Goal: Transaction & Acquisition: Download file/media

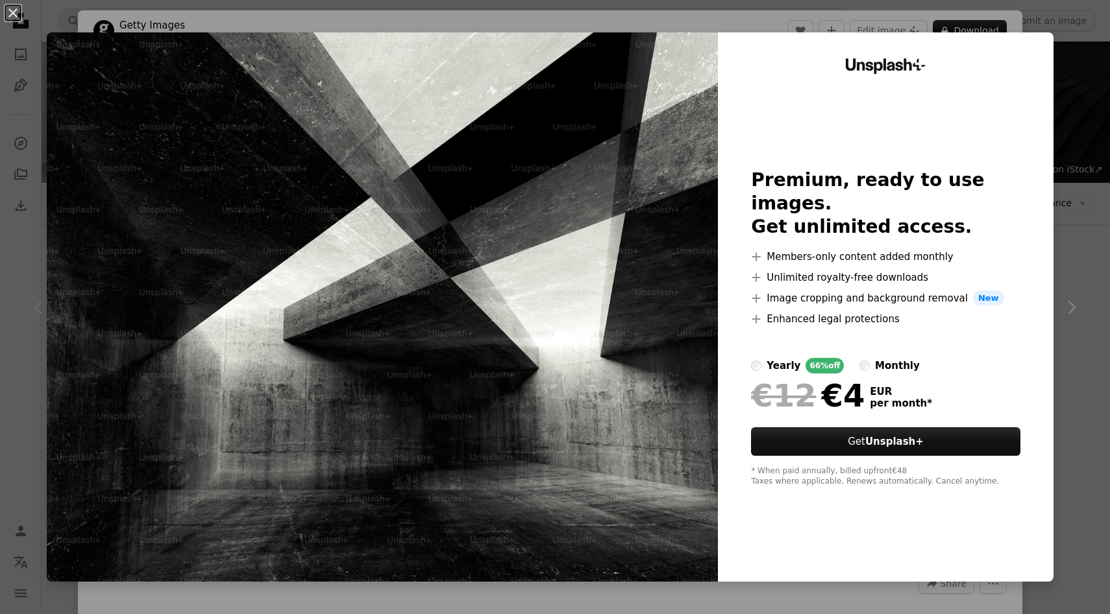
scroll to position [237, 0]
click at [1088, 136] on div "An X shape Unsplash+ Premium, ready to use images. Get unlimited access. A plus…" at bounding box center [555, 307] width 1110 height 614
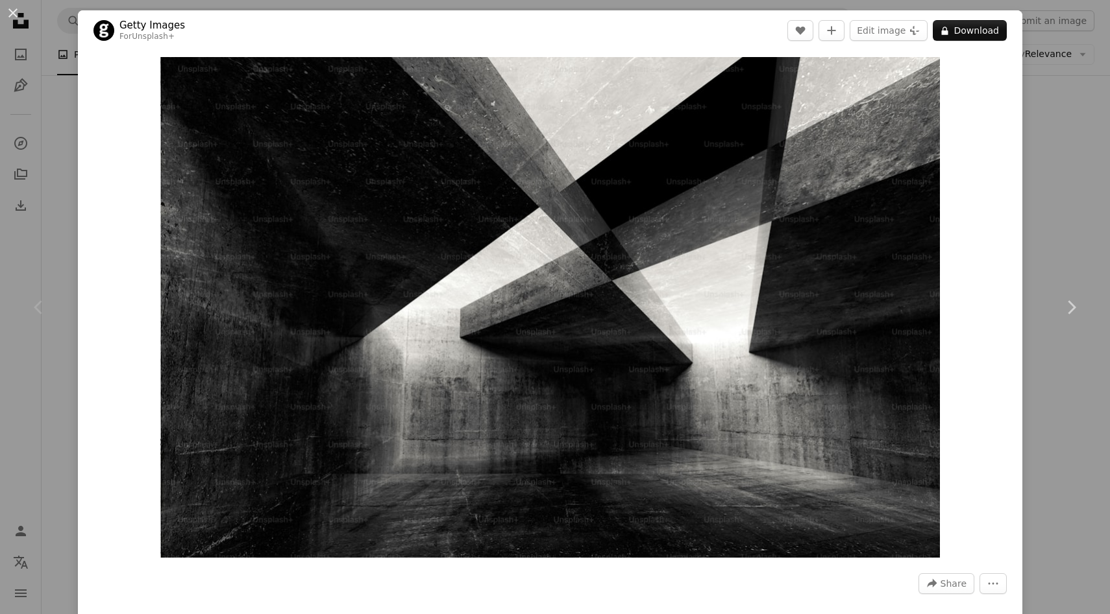
click at [1088, 136] on div "An X shape Chevron left Chevron right Getty Images For Unsplash+ A heart A plus…" at bounding box center [555, 307] width 1110 height 614
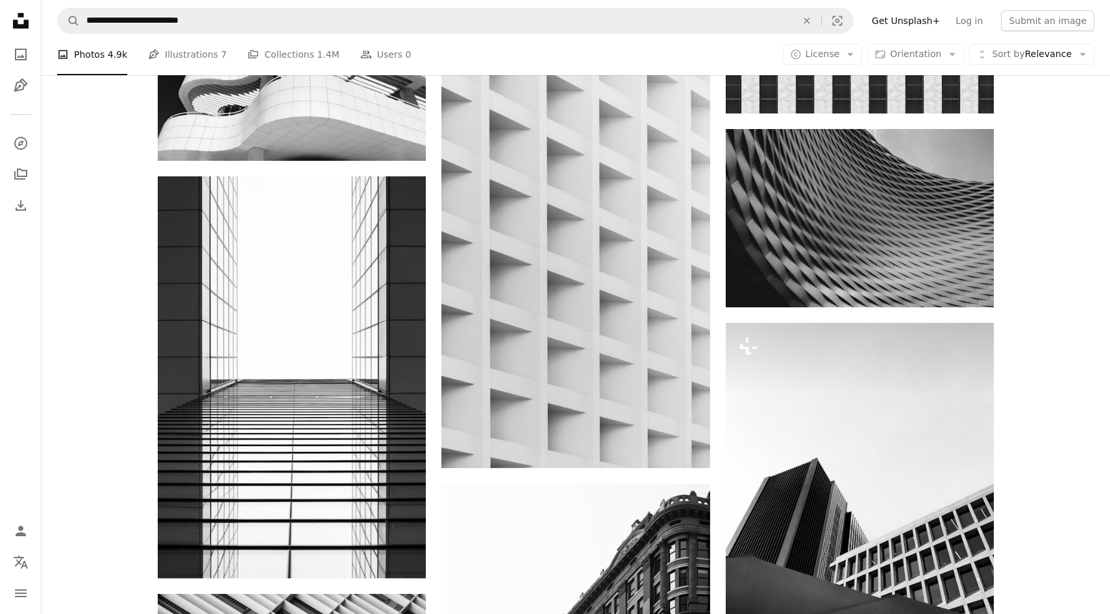
scroll to position [1560, 0]
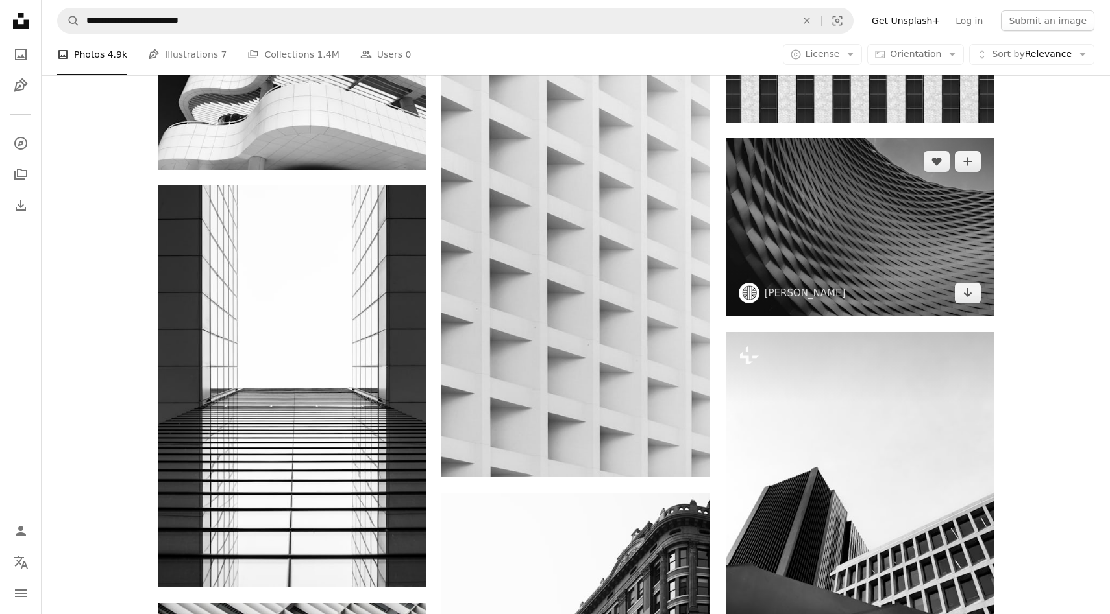
click at [828, 246] on img at bounding box center [859, 227] width 268 height 178
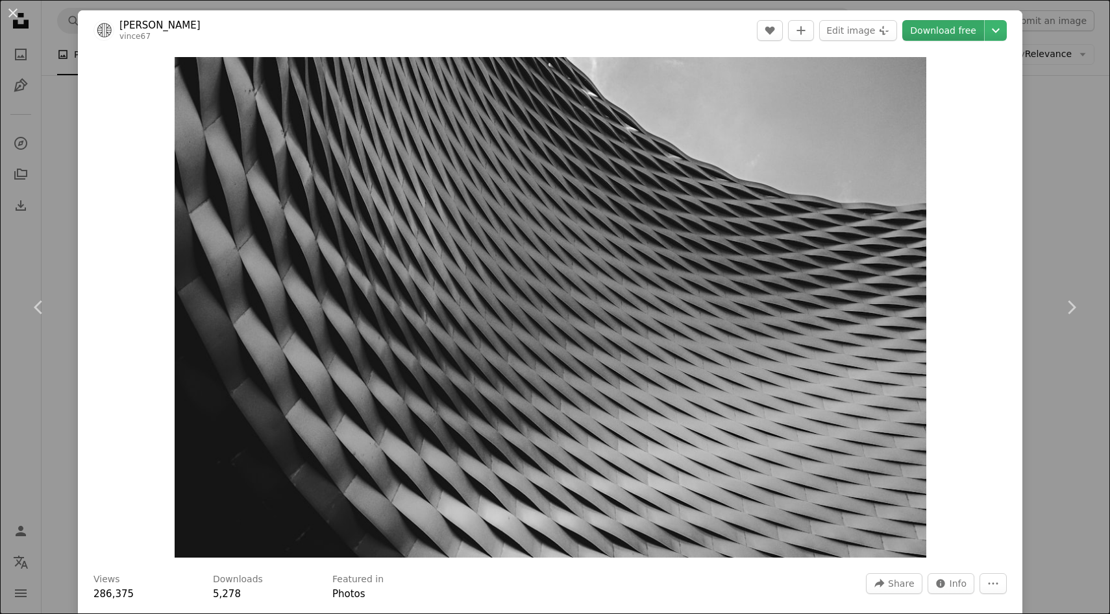
click at [945, 30] on link "Download free" at bounding box center [943, 30] width 82 height 21
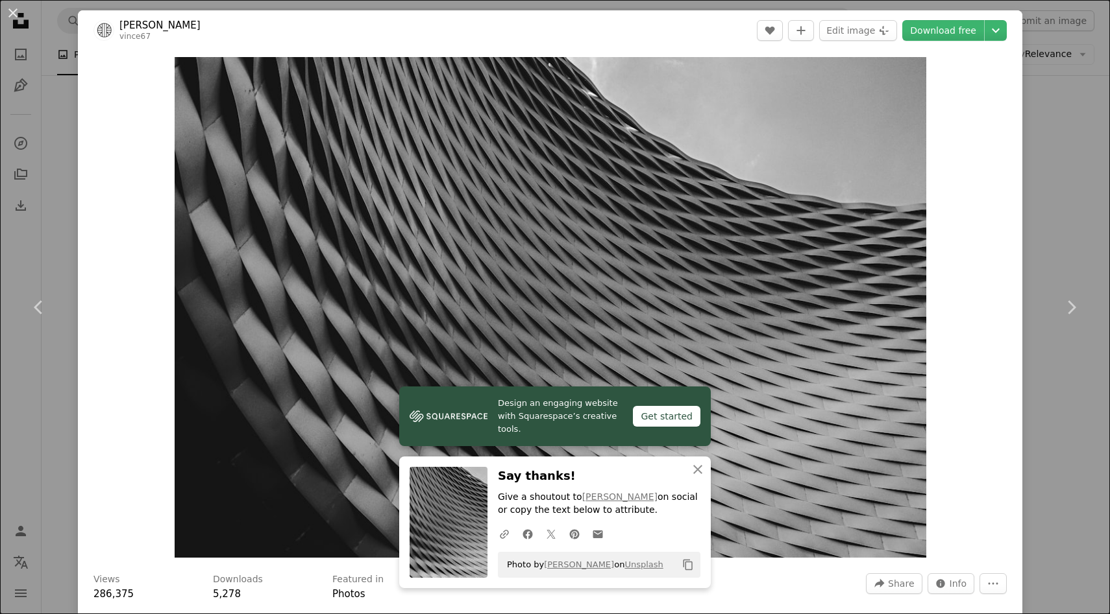
click at [1084, 181] on div "An X shape Chevron left Chevron right Design an engaging website with Squarespa…" at bounding box center [555, 307] width 1110 height 614
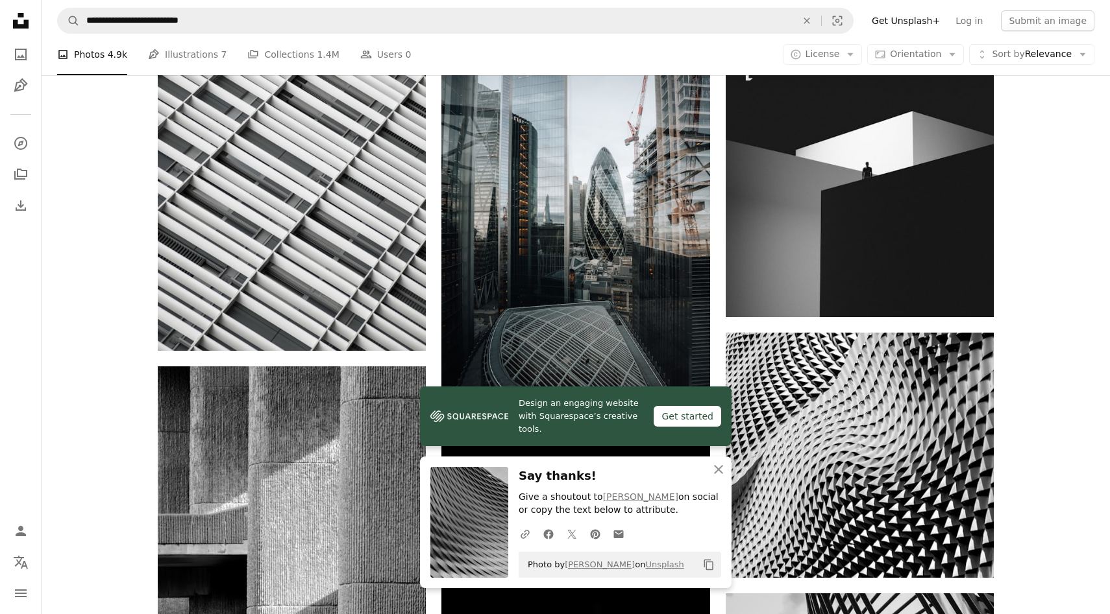
scroll to position [2222, 0]
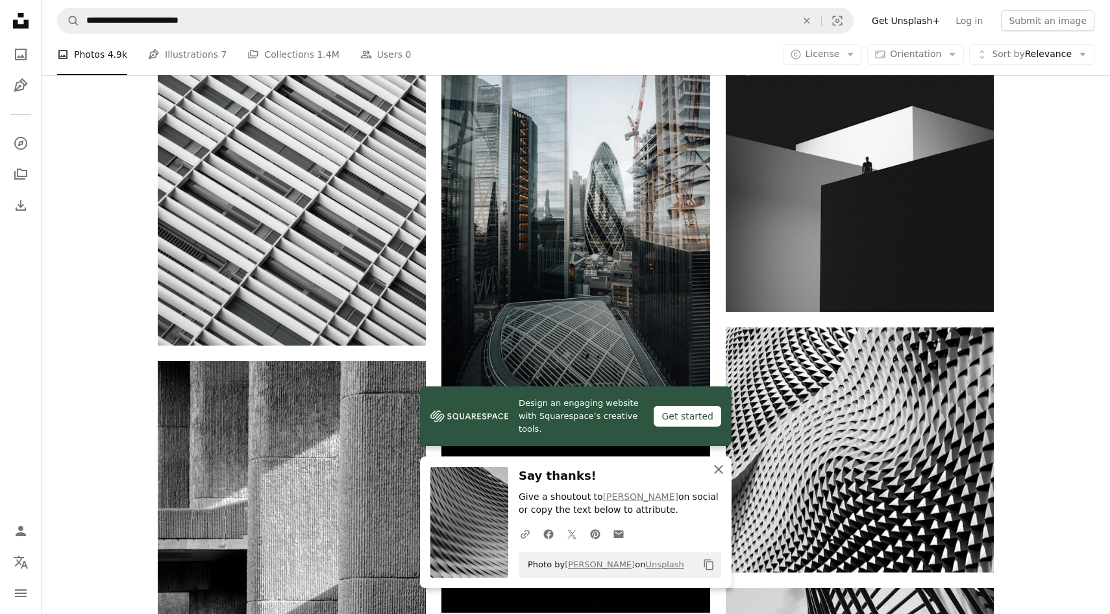
click at [720, 470] on icon "button" at bounding box center [718, 469] width 9 height 9
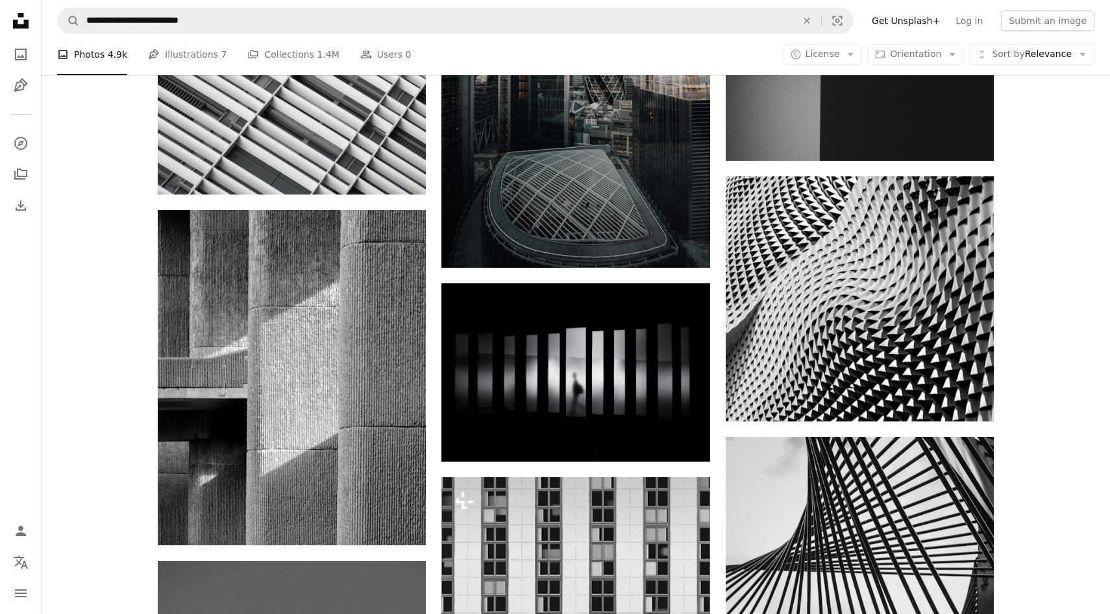
scroll to position [2374, 0]
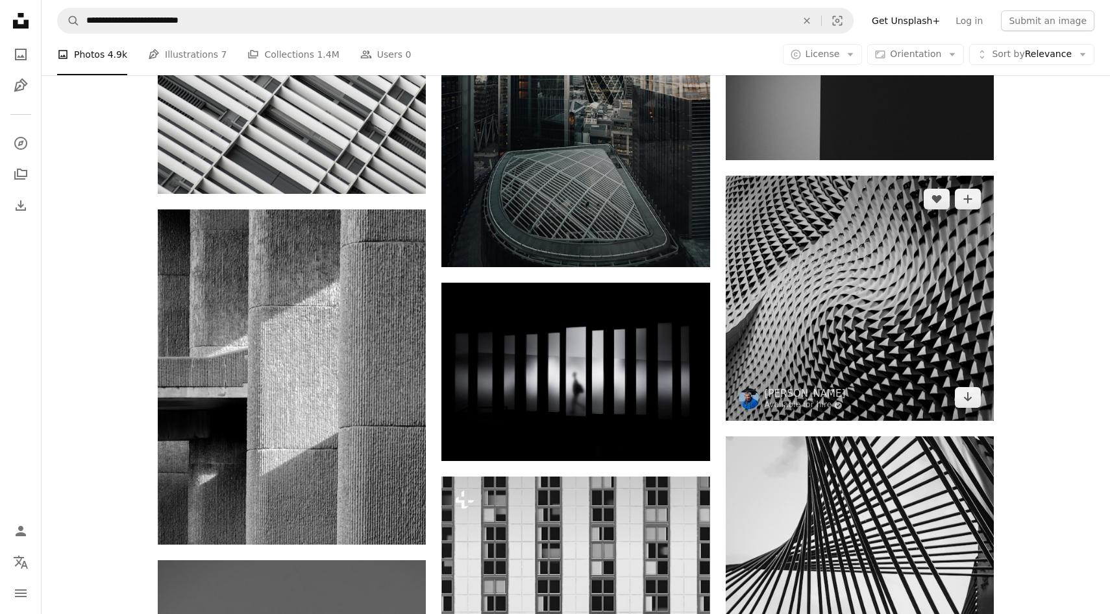
click at [800, 349] on img at bounding box center [859, 299] width 268 height 246
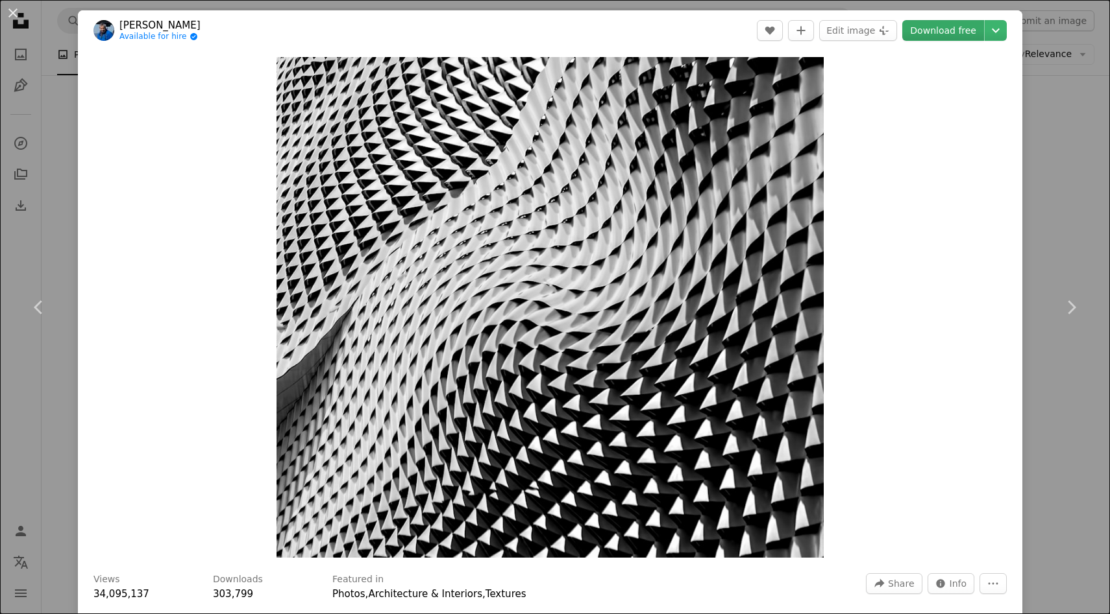
click at [943, 20] on link "Download free" at bounding box center [943, 30] width 82 height 21
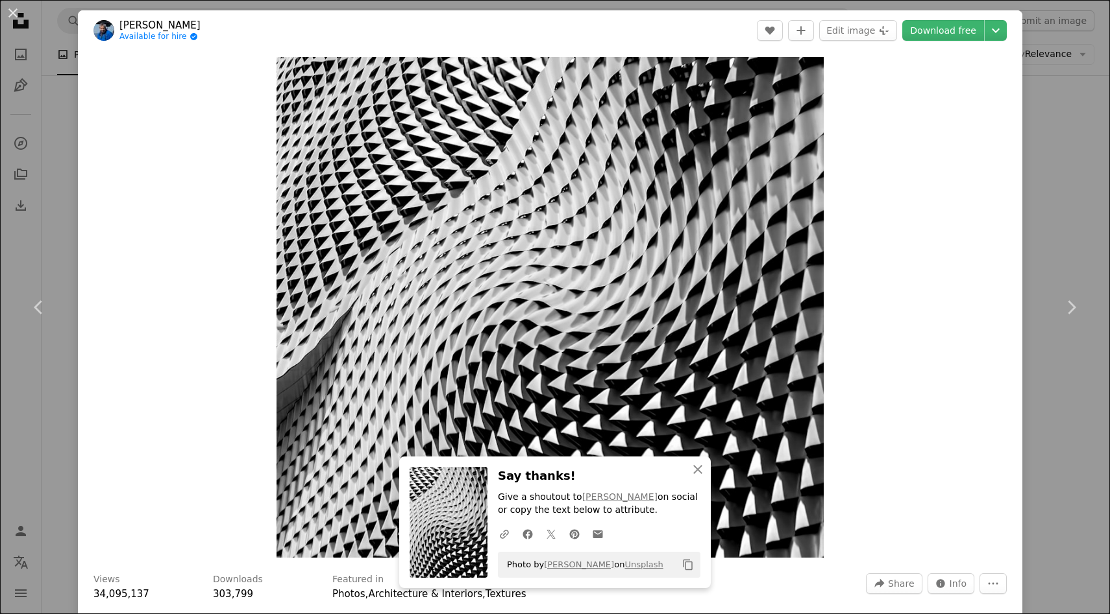
click at [1086, 193] on div "An X shape Chevron left Chevron right An X shape Close Say thanks! Give a shout…" at bounding box center [555, 307] width 1110 height 614
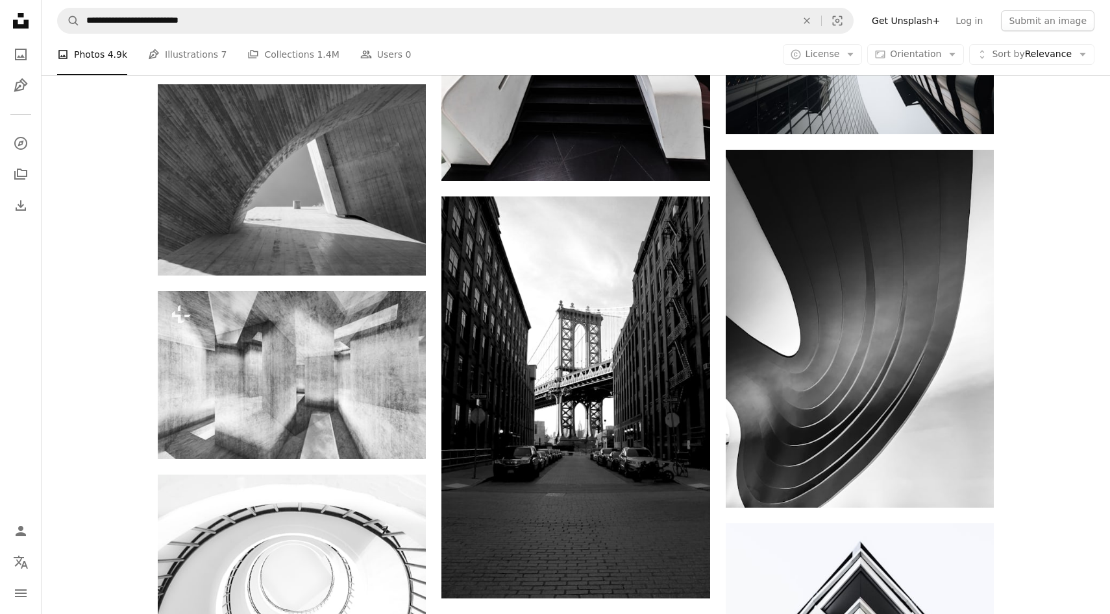
scroll to position [4078, 0]
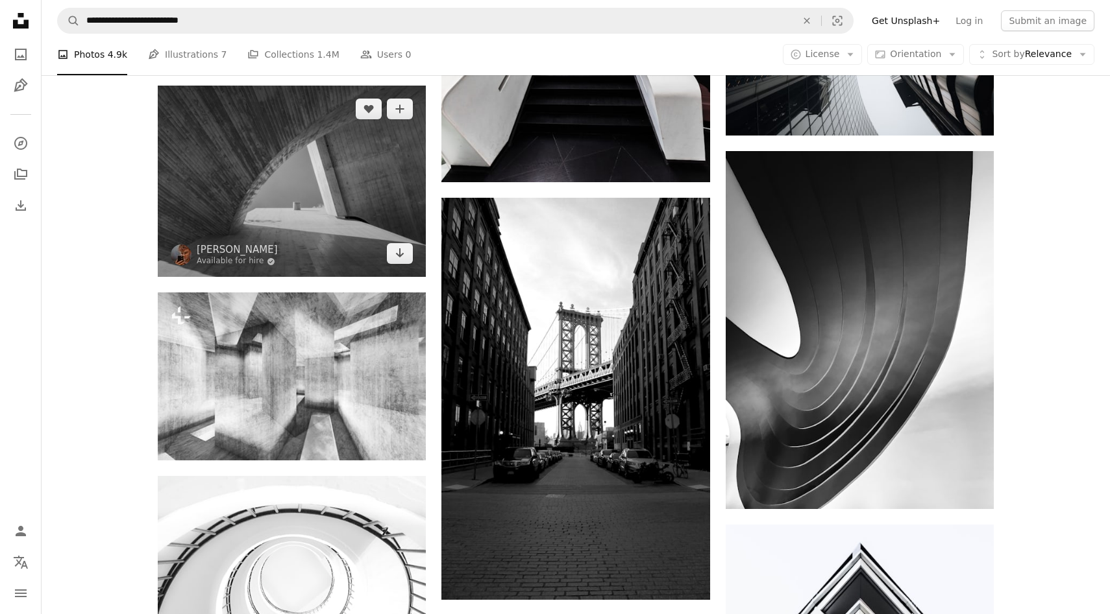
click at [377, 148] on img at bounding box center [292, 181] width 268 height 191
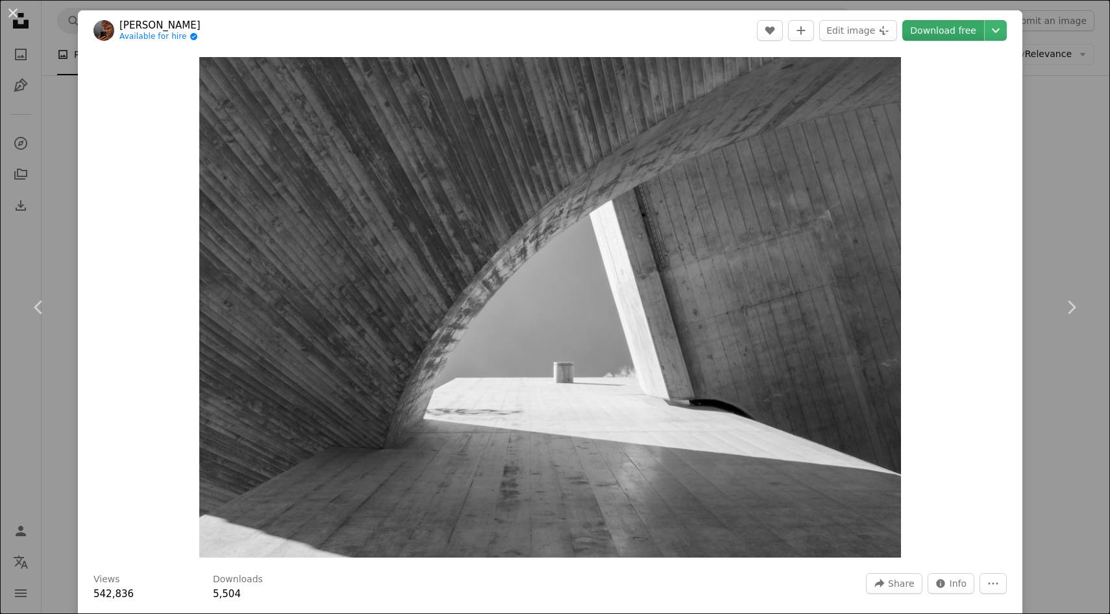
click at [937, 29] on link "Download free" at bounding box center [943, 30] width 82 height 21
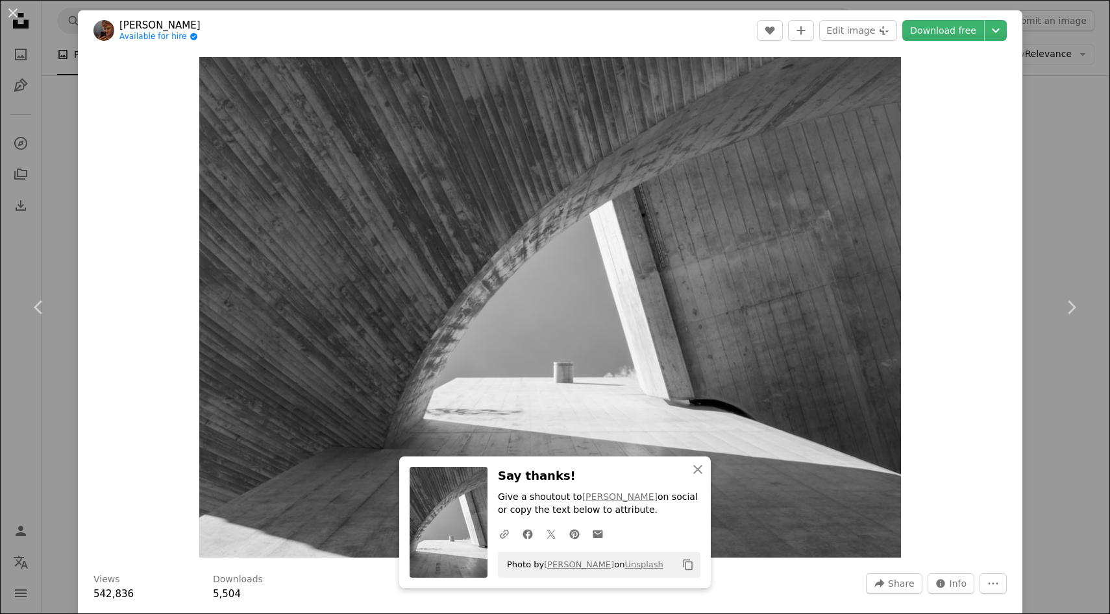
click at [1088, 167] on div "An X shape Chevron left Chevron right An X shape Close Say thanks! Give a shout…" at bounding box center [555, 307] width 1110 height 614
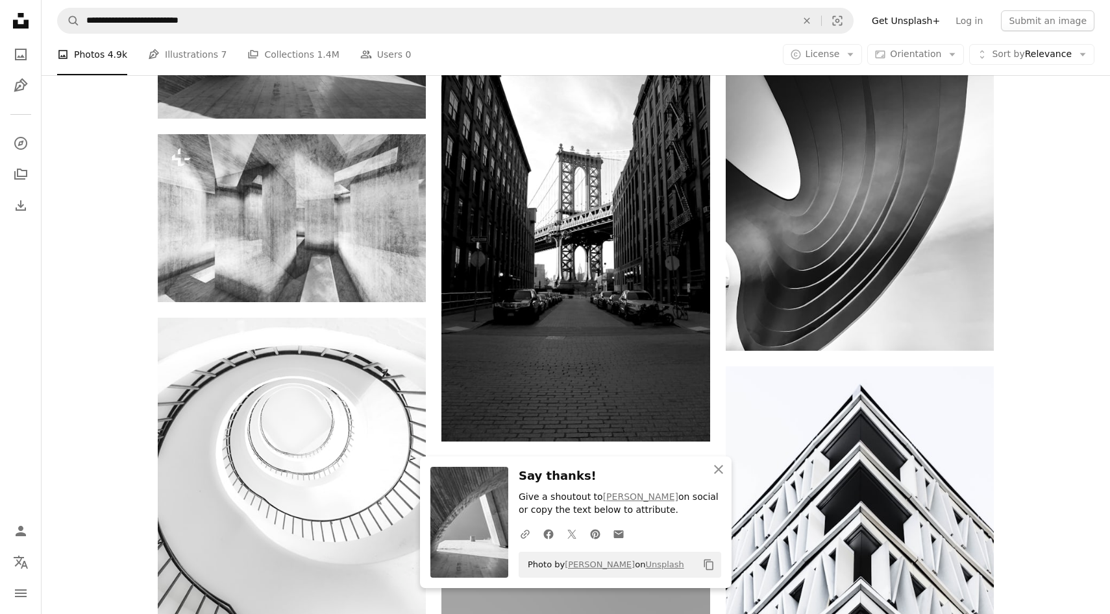
scroll to position [4195, 0]
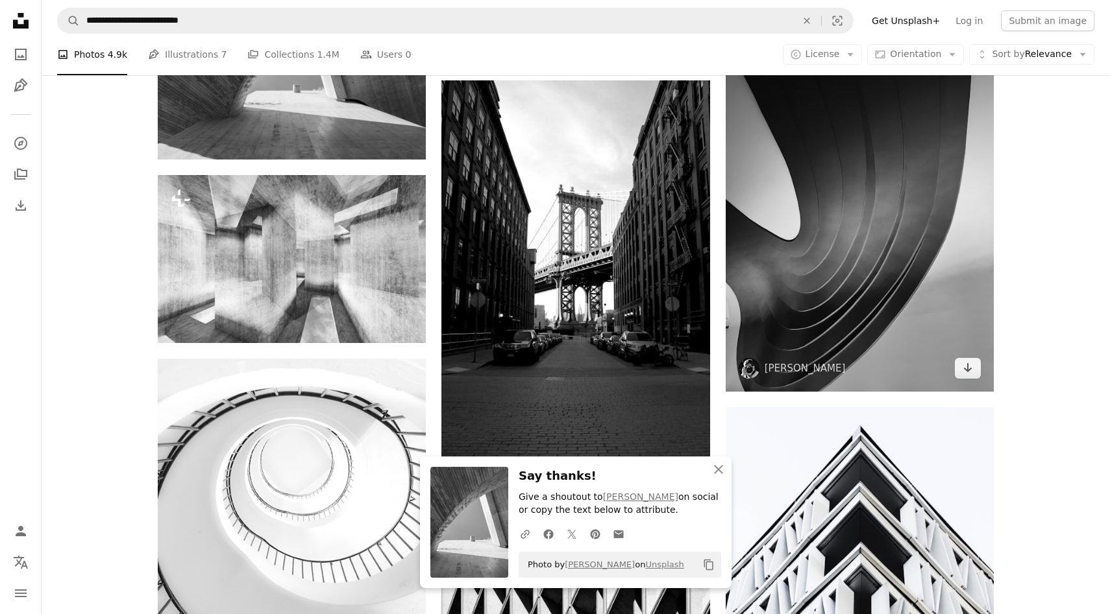
click at [894, 238] on img at bounding box center [859, 213] width 268 height 358
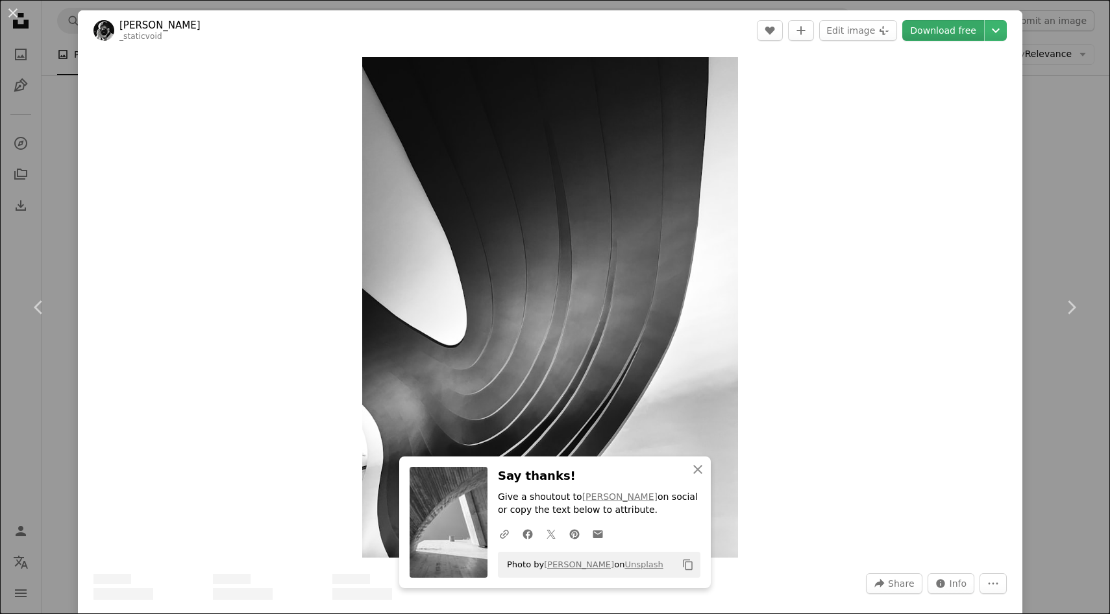
click at [957, 25] on link "Download free" at bounding box center [943, 30] width 82 height 21
